Goal: Information Seeking & Learning: Check status

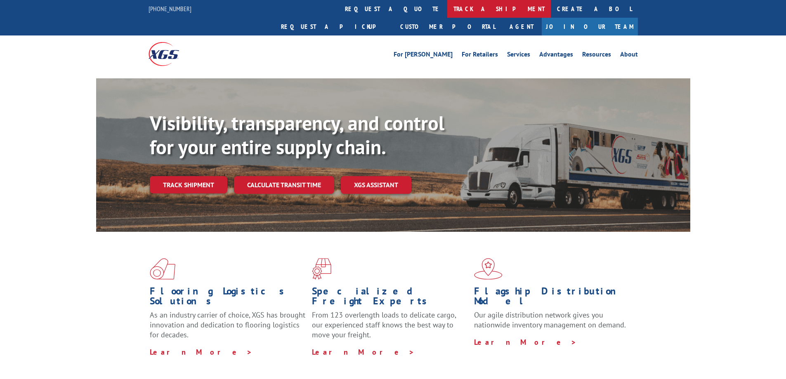
click at [447, 14] on link "track a shipment" at bounding box center [499, 9] width 104 height 18
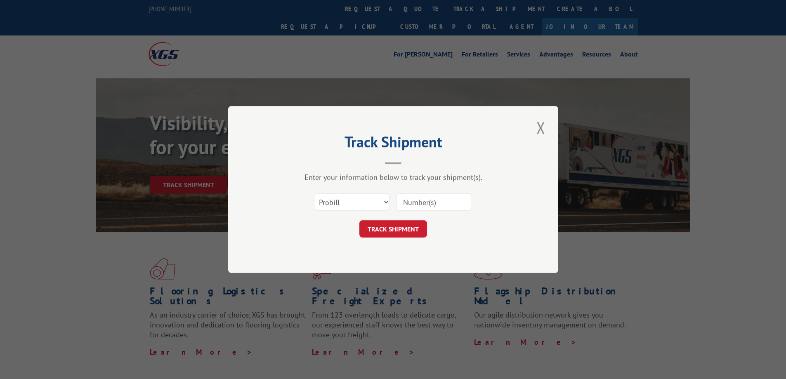
click at [416, 206] on input at bounding box center [434, 202] width 76 height 17
paste input "17401776"
type input "17401776"
click at [402, 229] on button "TRACK SHIPMENT" at bounding box center [393, 228] width 68 height 17
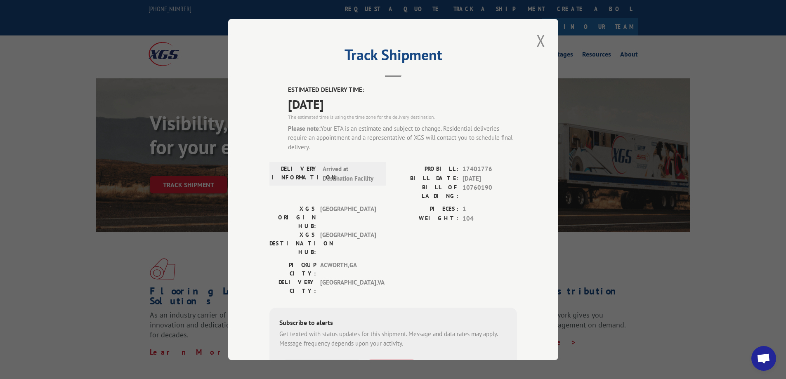
click at [546, 36] on div "Track Shipment ESTIMATED DELIVERY TIME: [DATE] The estimated time is using the …" at bounding box center [393, 189] width 330 height 341
click at [537, 41] on button "Close modal" at bounding box center [541, 40] width 14 height 23
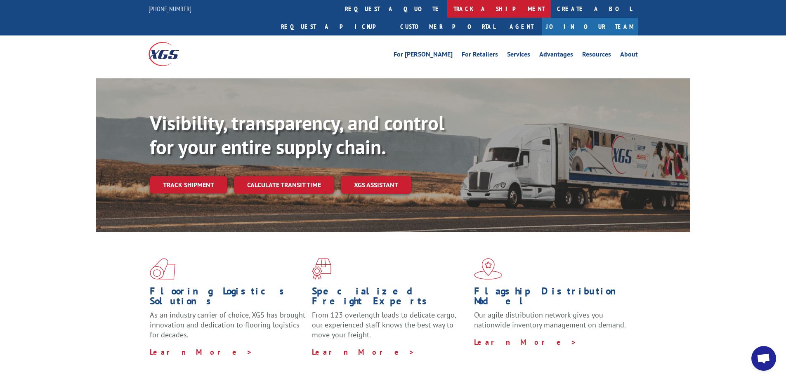
click at [447, 11] on link "track a shipment" at bounding box center [499, 9] width 104 height 18
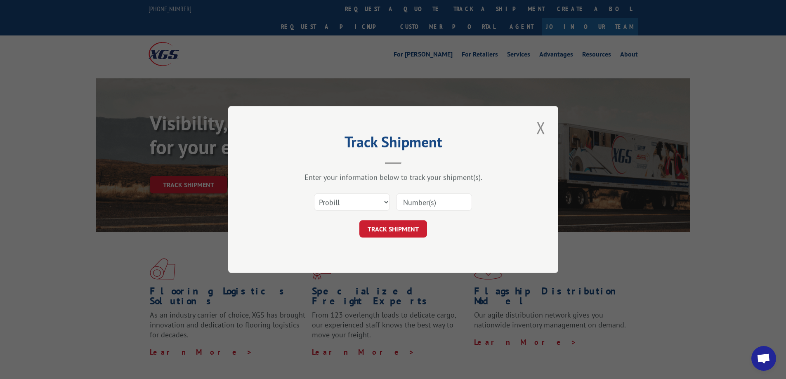
click at [466, 72] on div "Track Shipment Enter your information below to track your shipment(s). Select c…" at bounding box center [393, 189] width 786 height 379
click at [537, 128] on button "Close modal" at bounding box center [541, 127] width 14 height 23
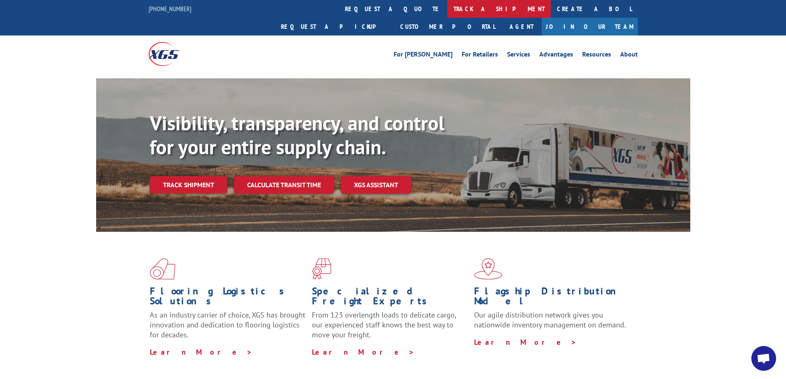
click at [447, 5] on link "track a shipment" at bounding box center [499, 9] width 104 height 18
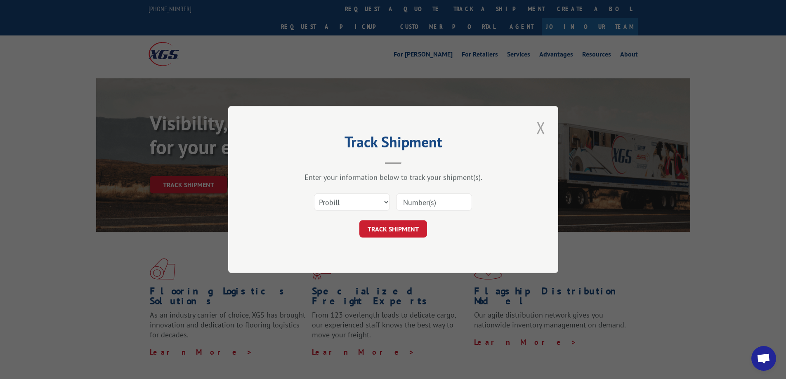
click at [546, 125] on button "Close modal" at bounding box center [541, 127] width 14 height 23
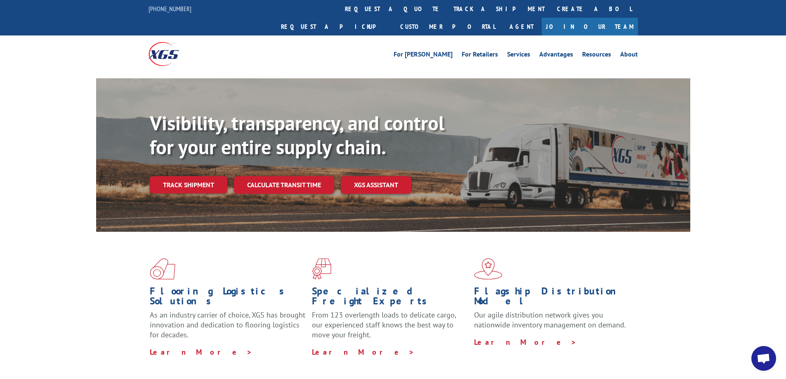
click at [447, 12] on link "track a shipment" at bounding box center [499, 9] width 104 height 18
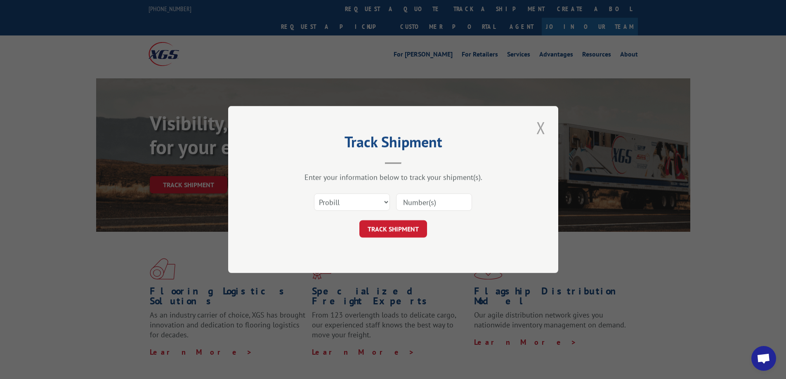
click at [537, 125] on button "Close modal" at bounding box center [541, 127] width 14 height 23
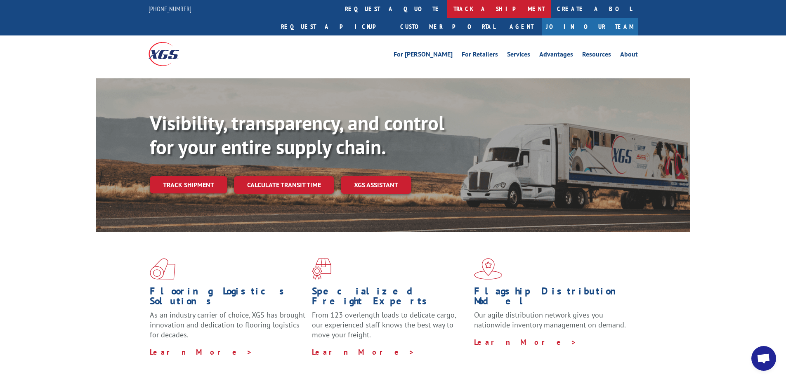
click at [447, 11] on link "track a shipment" at bounding box center [499, 9] width 104 height 18
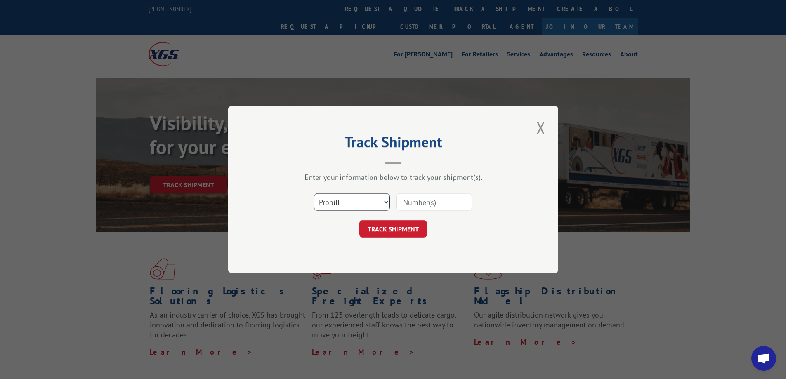
click at [378, 209] on select "Select category... Probill BOL PO" at bounding box center [352, 202] width 76 height 17
click at [371, 207] on select "Select category... Probill BOL PO" at bounding box center [352, 202] width 76 height 17
click at [448, 190] on div "Select category... Probill BOL PO" at bounding box center [394, 202] width 248 height 27
click at [437, 215] on div "Select category... Probill BOL PO" at bounding box center [394, 202] width 248 height 27
click at [439, 208] on input at bounding box center [434, 202] width 76 height 17
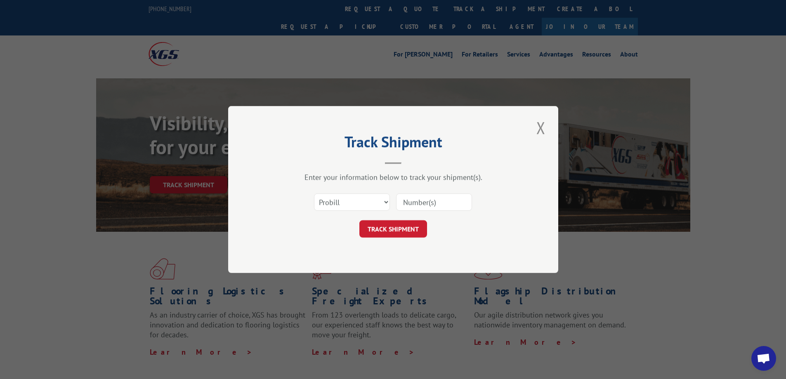
click at [426, 197] on input at bounding box center [434, 202] width 76 height 17
paste input "473469-RS"
type input "473469-RS"
drag, startPoint x: 438, startPoint y: 205, endPoint x: 373, endPoint y: 205, distance: 64.8
click at [373, 205] on div "Select category... Probill BOL PO 473469-RS" at bounding box center [394, 202] width 248 height 27
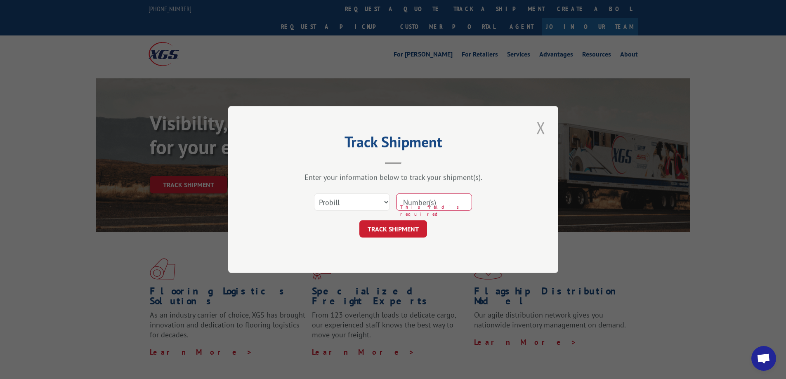
click at [539, 124] on button "Close modal" at bounding box center [541, 127] width 14 height 23
